Goal: Task Accomplishment & Management: Manage account settings

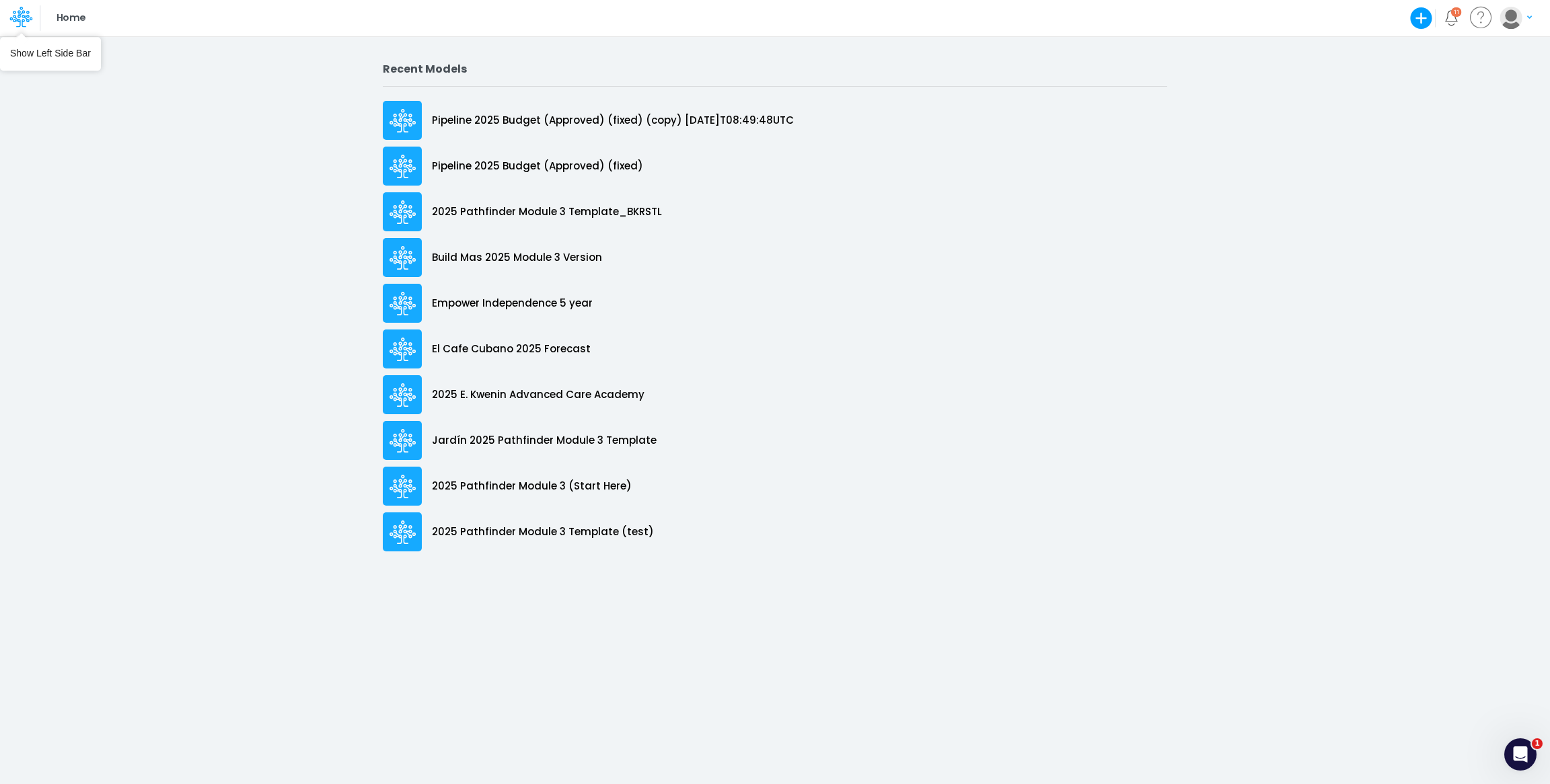
click at [22, 16] on icon at bounding box center [19, 19] width 19 height 8
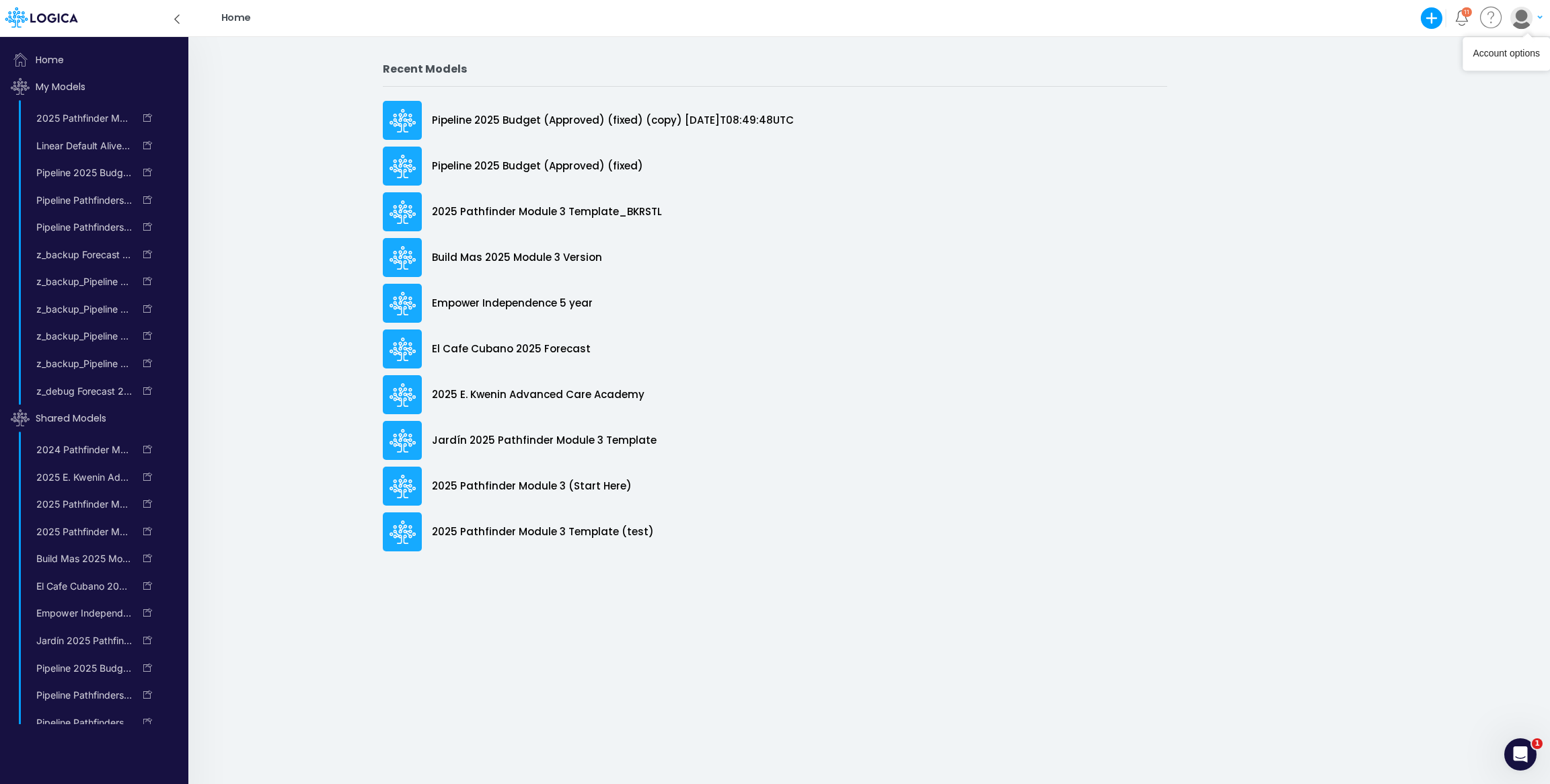
click at [1513, 20] on img "button" at bounding box center [1522, 18] width 22 height 22
click at [1449, 61] on div "My profile settings Log out" at bounding box center [1471, 63] width 145 height 65
drag, startPoint x: 1449, startPoint y: 61, endPoint x: 1452, endPoint y: 75, distance: 14.3
click at [1452, 75] on div "My profile settings Log out" at bounding box center [1471, 63] width 145 height 65
drag, startPoint x: 1452, startPoint y: 75, endPoint x: 1479, endPoint y: 54, distance: 34.2
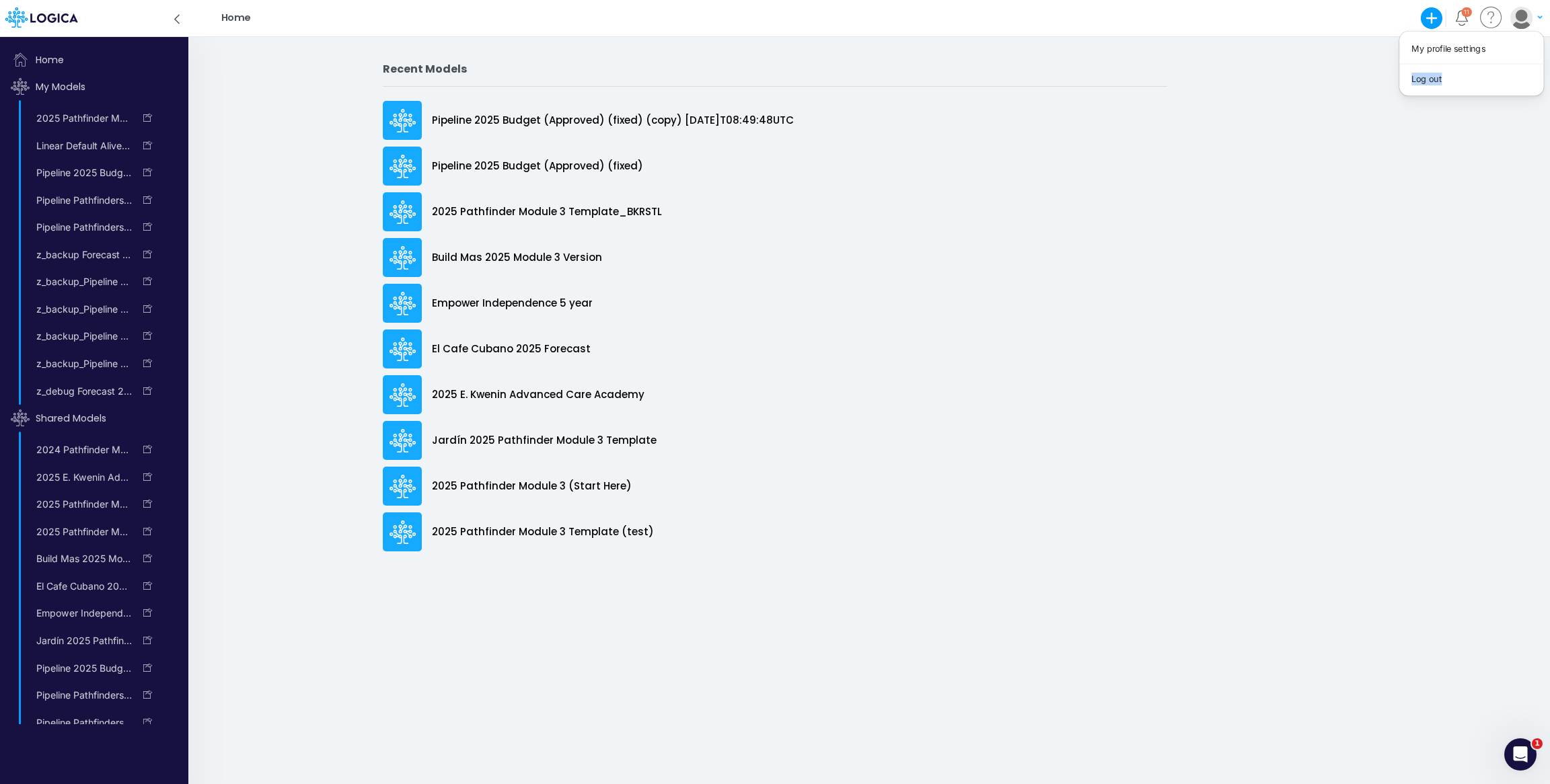
click at [1452, 75] on button "Log out" at bounding box center [1471, 79] width 144 height 21
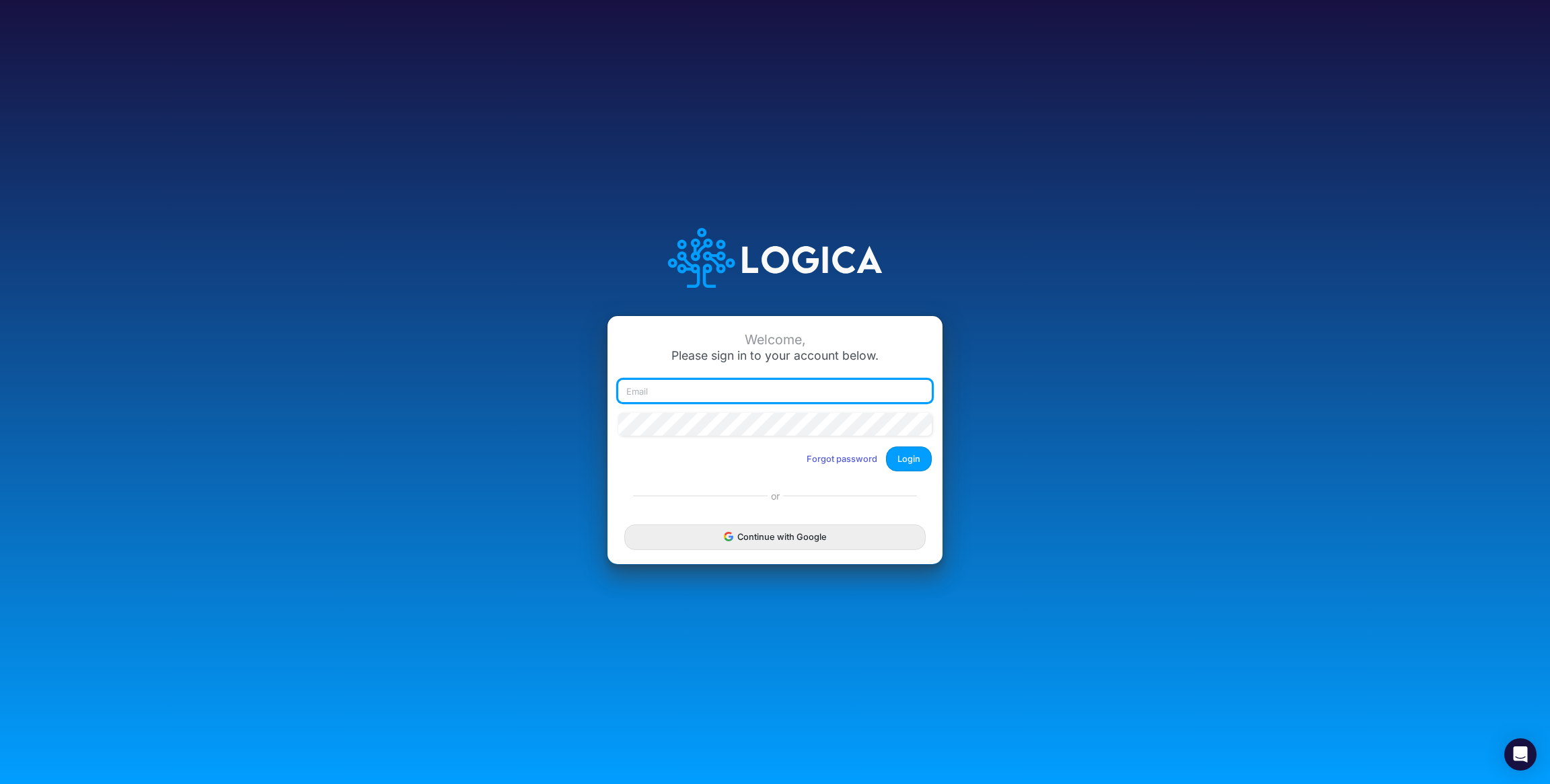
type input "[EMAIL_ADDRESS][PERSON_NAME][PERSON_NAME][DOMAIN_NAME]"
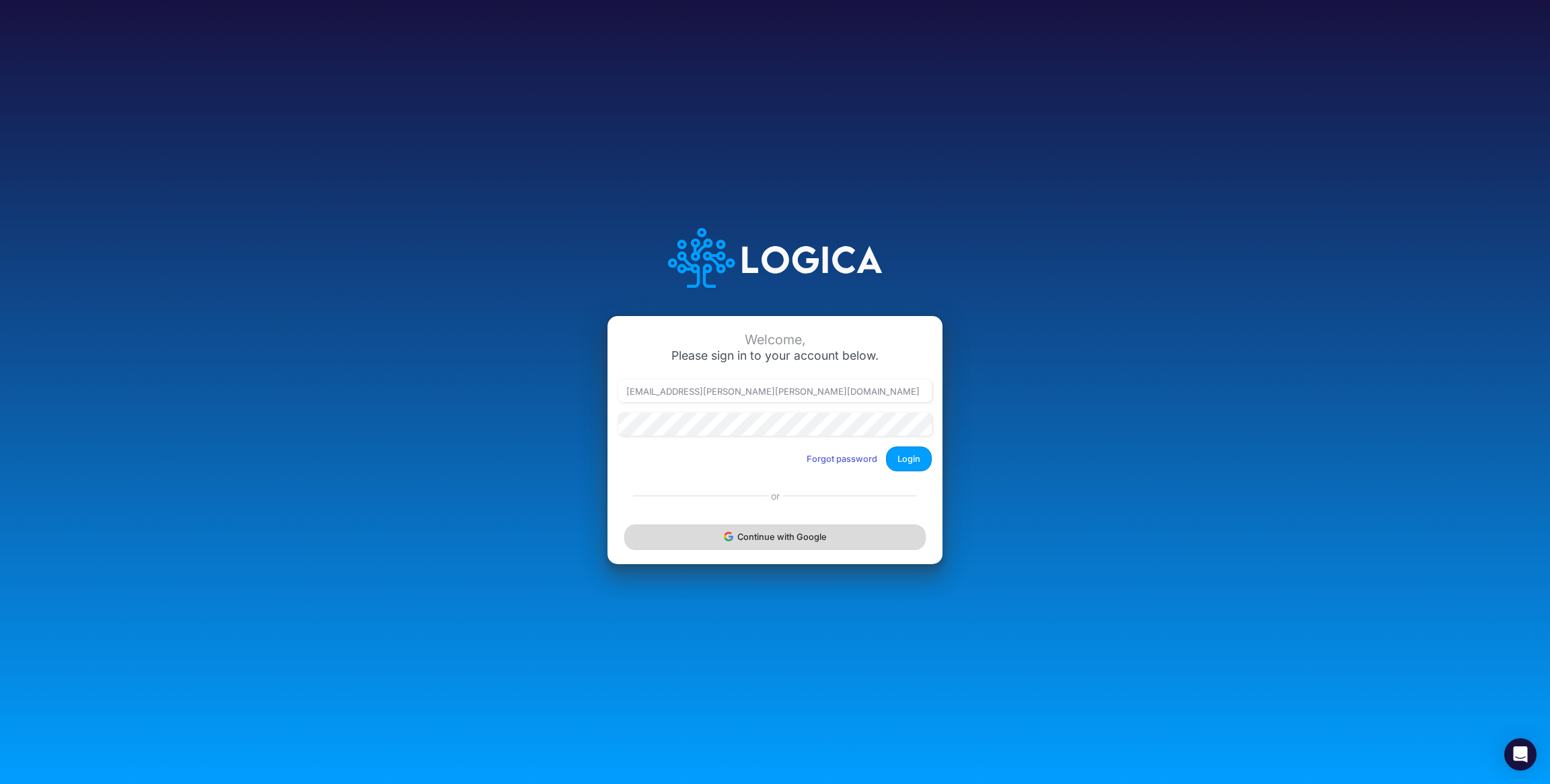
click at [768, 549] on button "Continue with Google" at bounding box center [775, 537] width 301 height 25
